Goal: Information Seeking & Learning: Check status

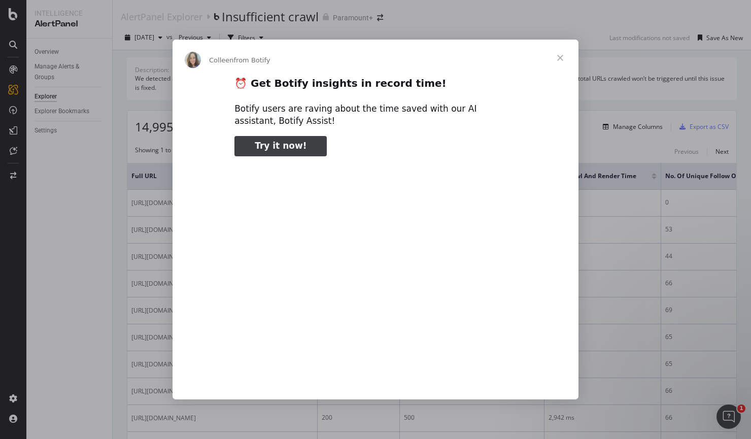
type input "344034"
click at [562, 61] on span "Close" at bounding box center [560, 58] width 37 height 37
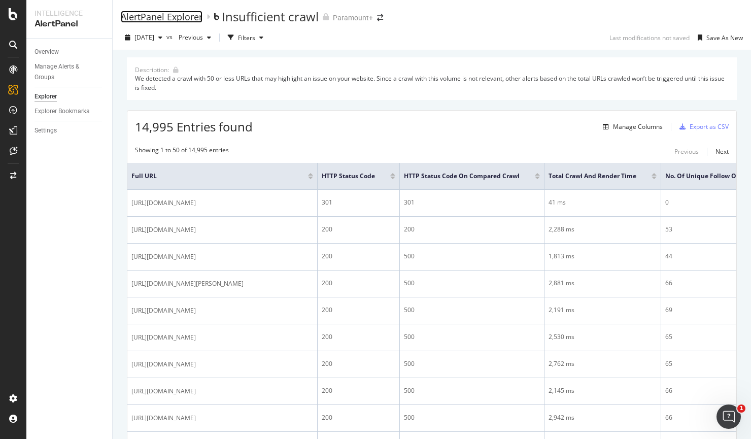
click at [193, 19] on div "AlertPanel Explorer" at bounding box center [162, 16] width 82 height 11
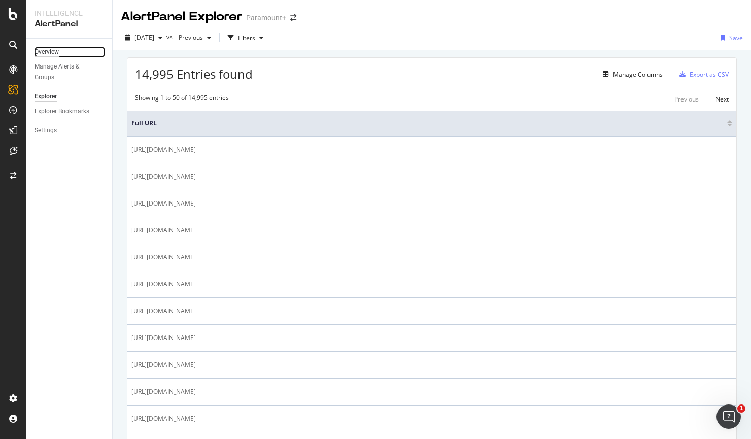
click at [56, 52] on div "Overview" at bounding box center [47, 52] width 24 height 11
